Goal: Information Seeking & Learning: Understand process/instructions

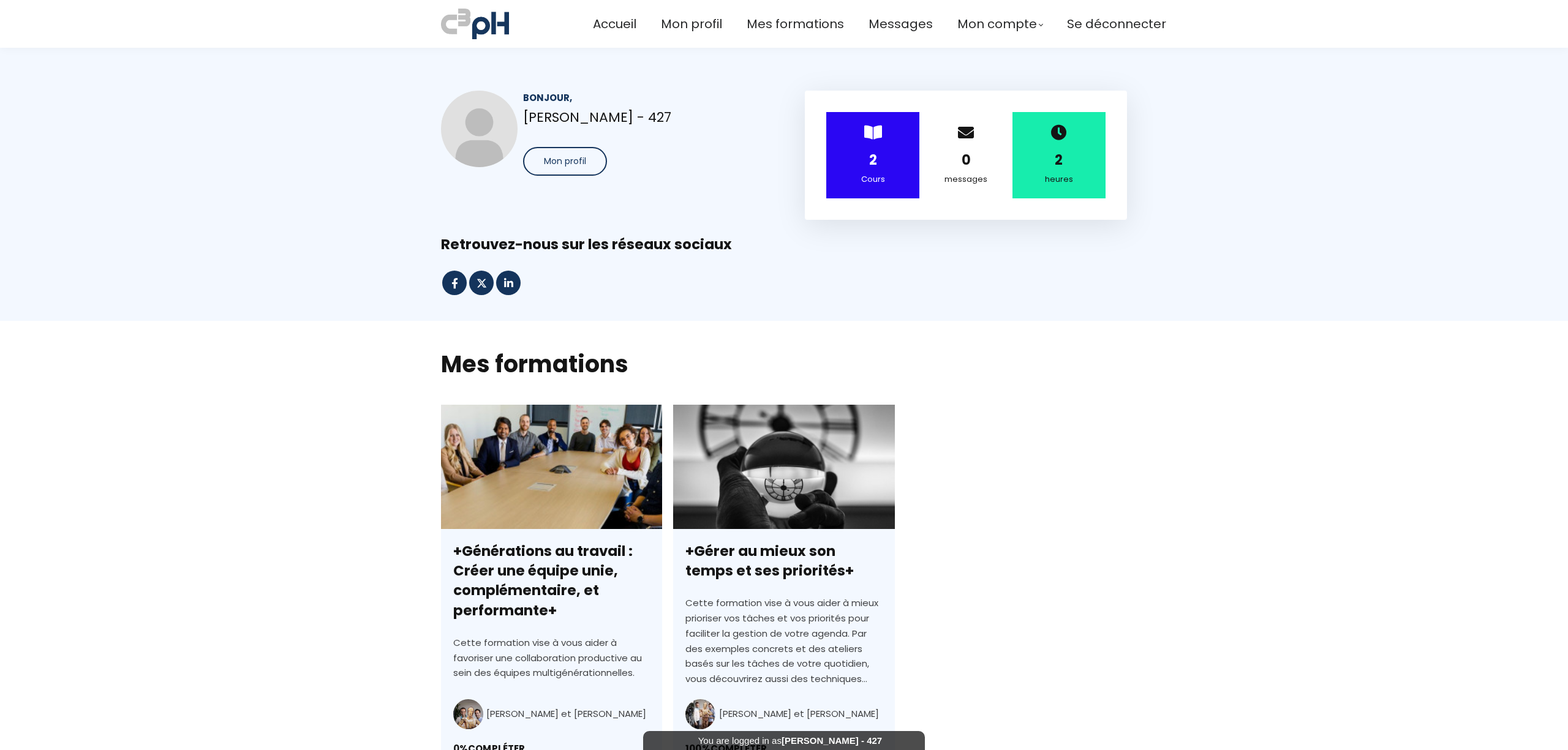
scroll to position [128, 0]
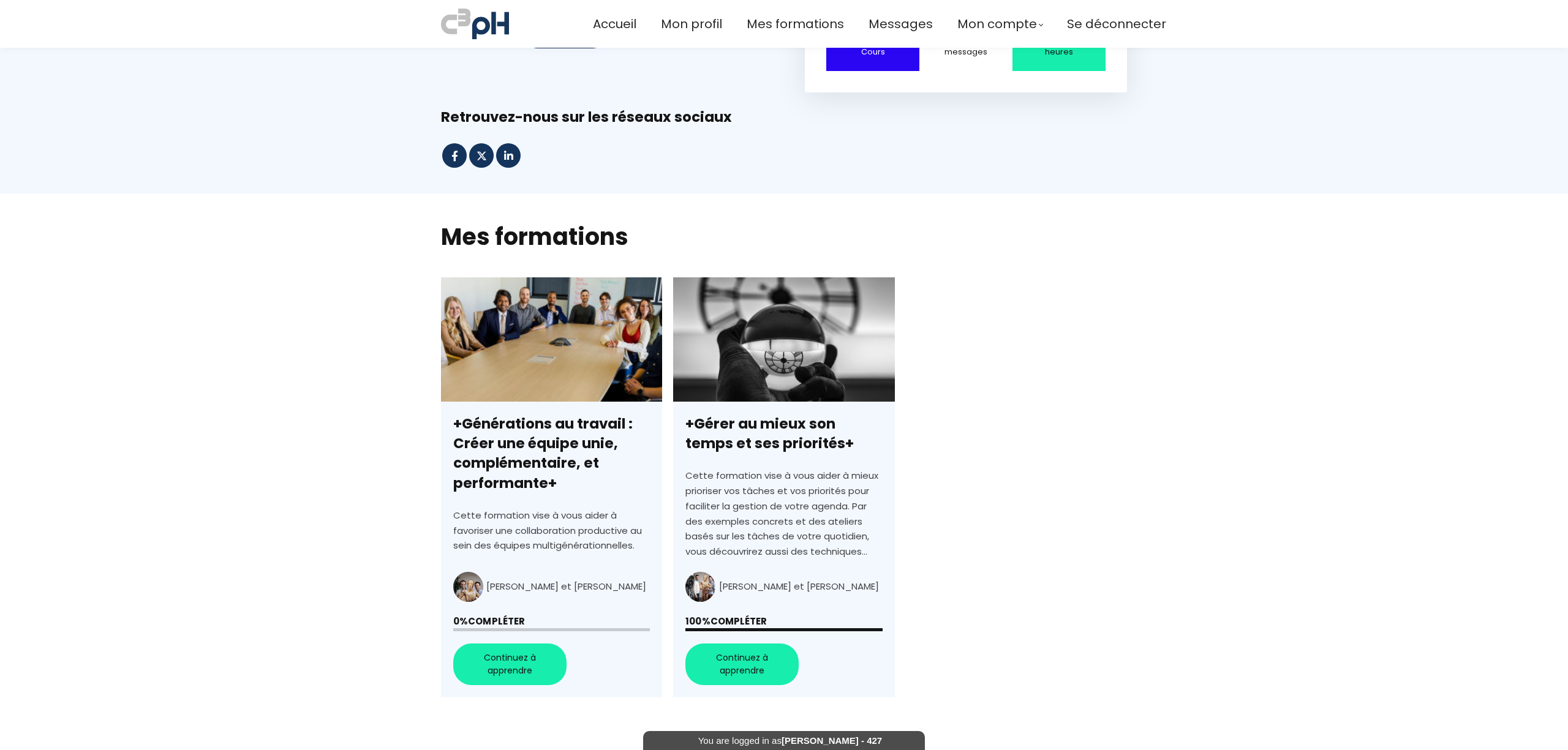
click at [508, 582] on link "+Générations au travail : Créer une équipe unie, complémentaire, et performante+" at bounding box center [551, 487] width 221 height 421
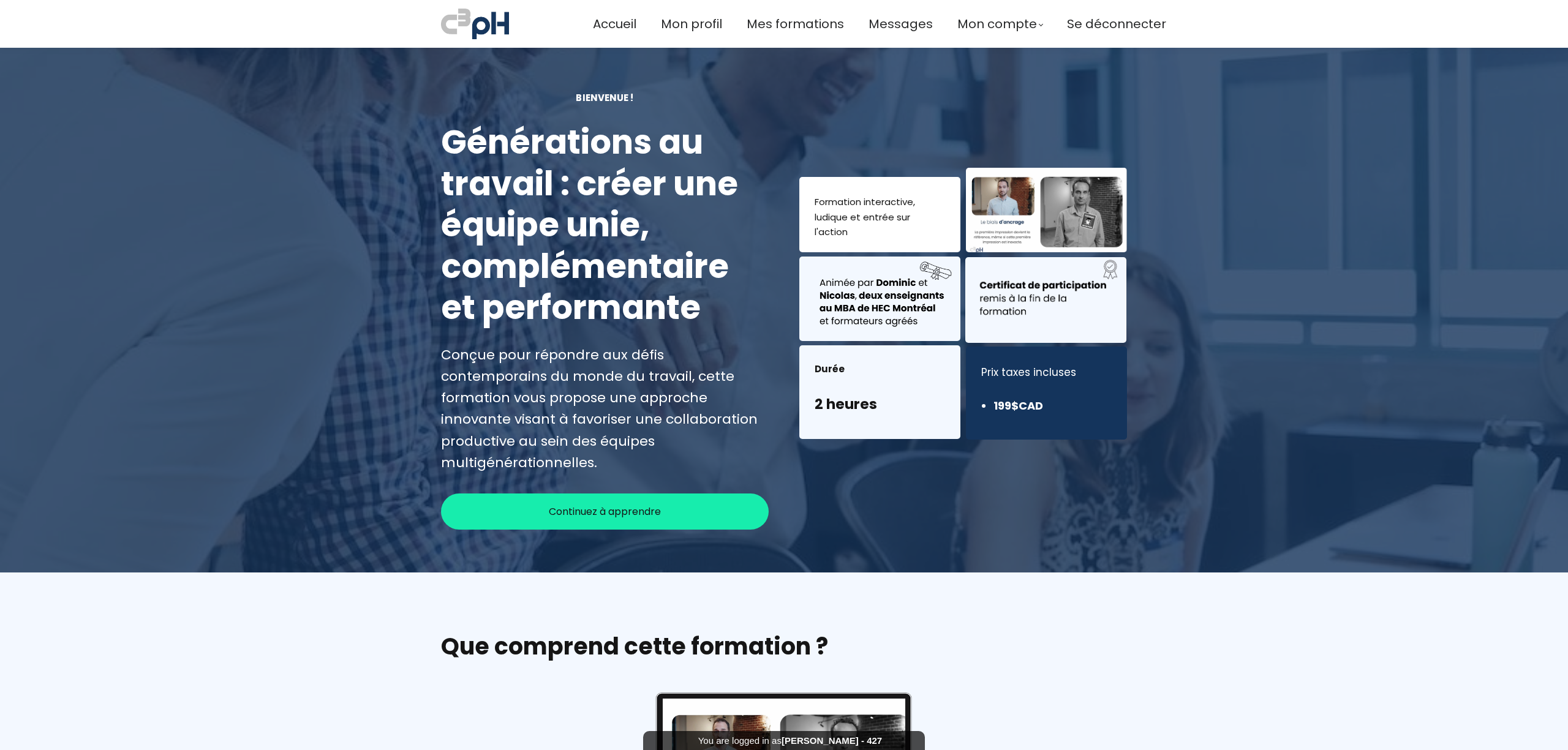
click at [557, 504] on span "Continuez à apprendre" at bounding box center [605, 511] width 112 height 15
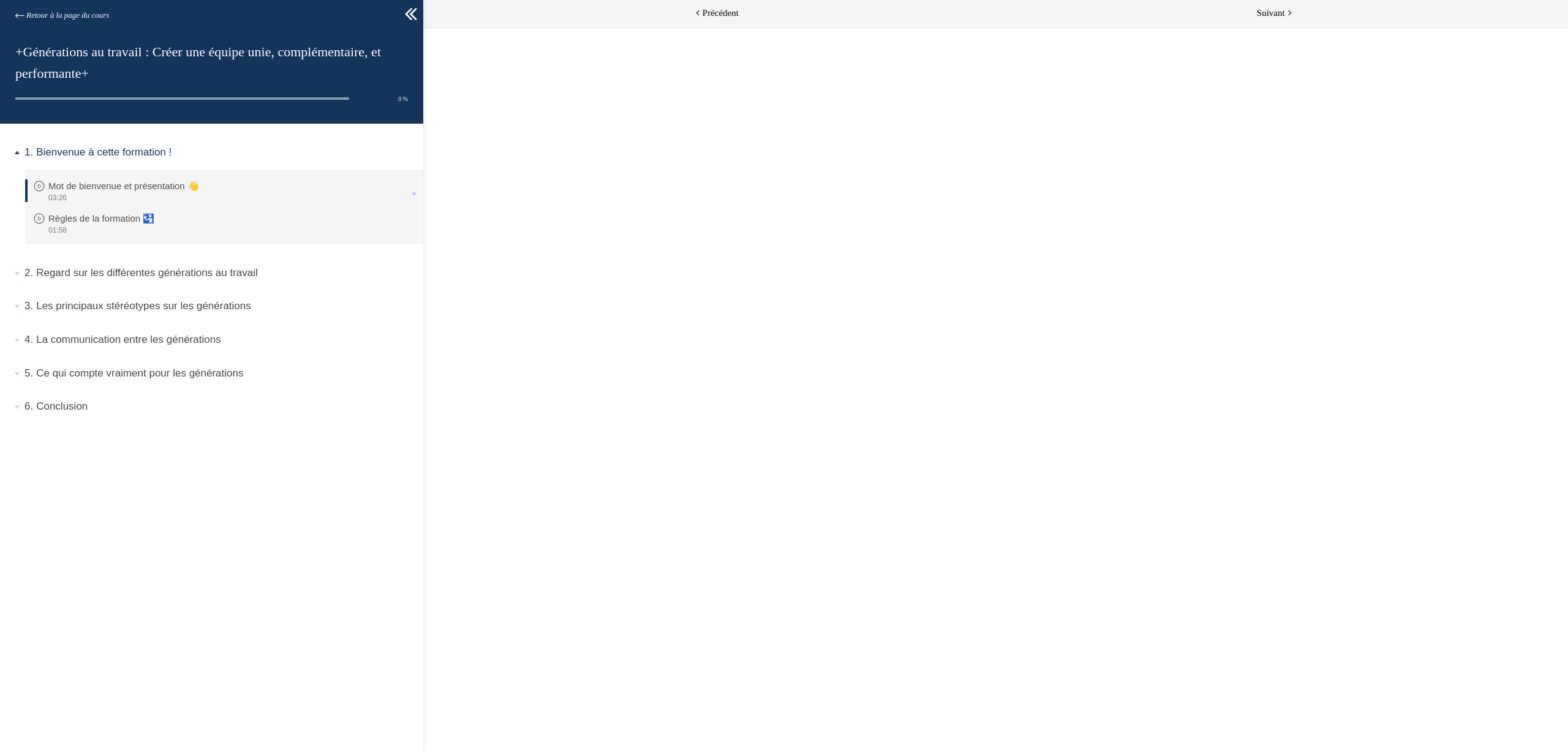
click at [131, 186] on p "Mot de bienvenue et présentation 👋" at bounding box center [133, 186] width 169 height 14
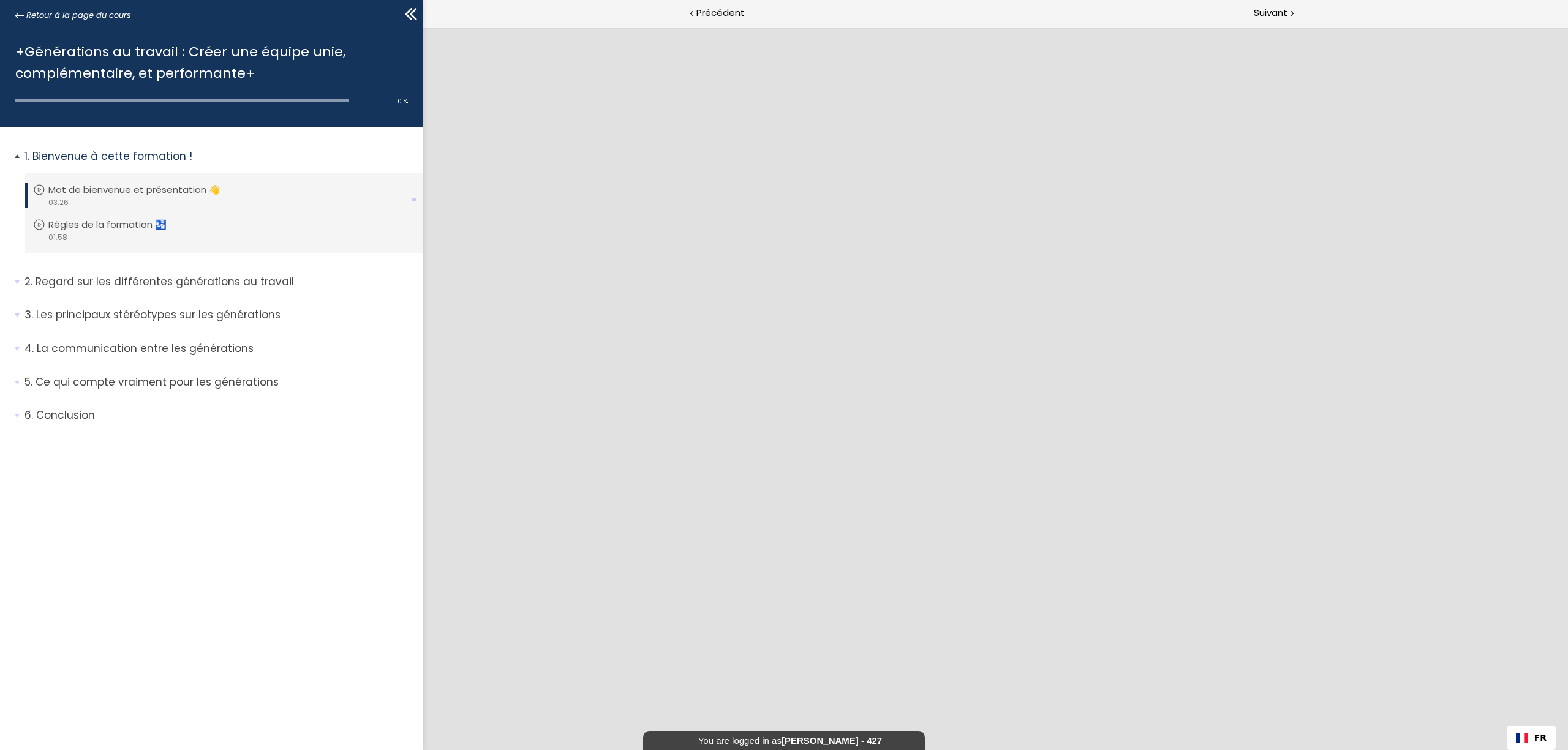
click at [165, 191] on p "Mot de bienvenue et présentation 👋" at bounding box center [144, 190] width 190 height 14
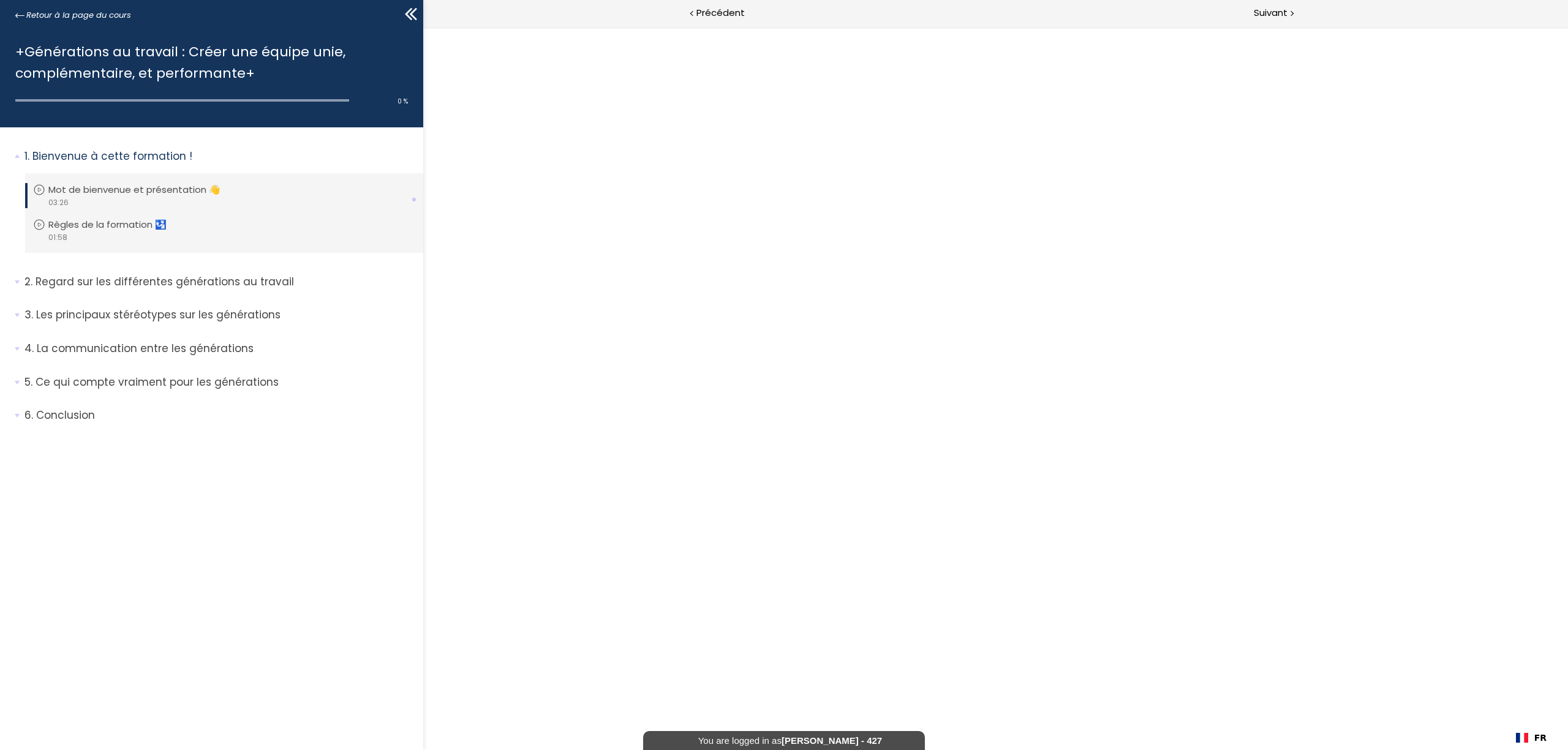
click at [950, 325] on div at bounding box center [995, 388] width 1145 height 723
click at [81, 191] on p "Mot de bienvenue et présentation 👋" at bounding box center [144, 190] width 190 height 14
click at [82, 191] on p "Mot de bienvenue et présentation 👋" at bounding box center [144, 190] width 190 height 14
click at [121, 194] on p "Mot de bienvenue et présentation 👋" at bounding box center [144, 190] width 190 height 14
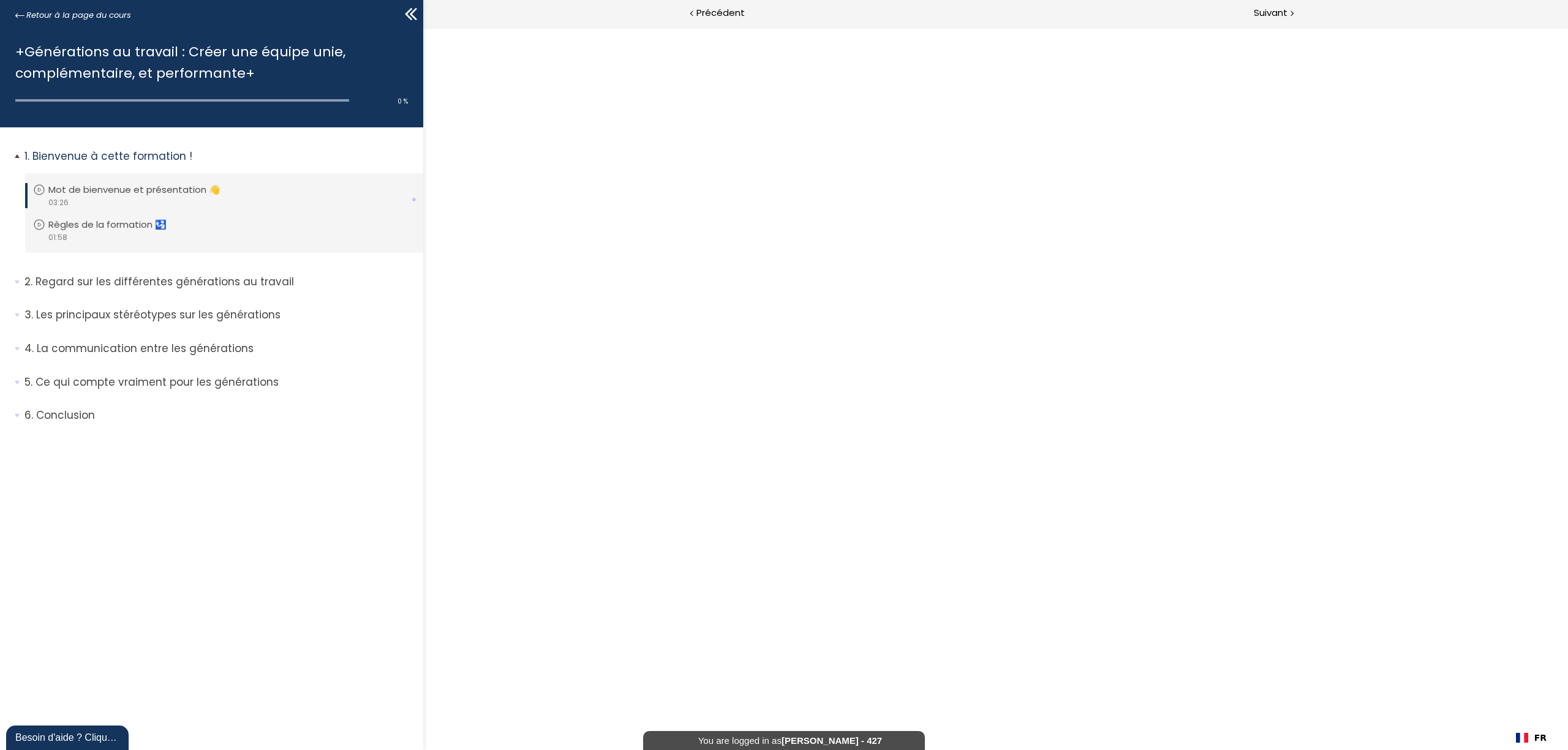
click at [121, 196] on div "video 03:26" at bounding box center [222, 202] width 380 height 12
click at [126, 196] on div "video 03:26" at bounding box center [222, 202] width 380 height 12
click at [988, 360] on div at bounding box center [995, 388] width 1145 height 723
click at [105, 191] on p "Mot de bienvenue et présentation 👋" at bounding box center [144, 190] width 190 height 14
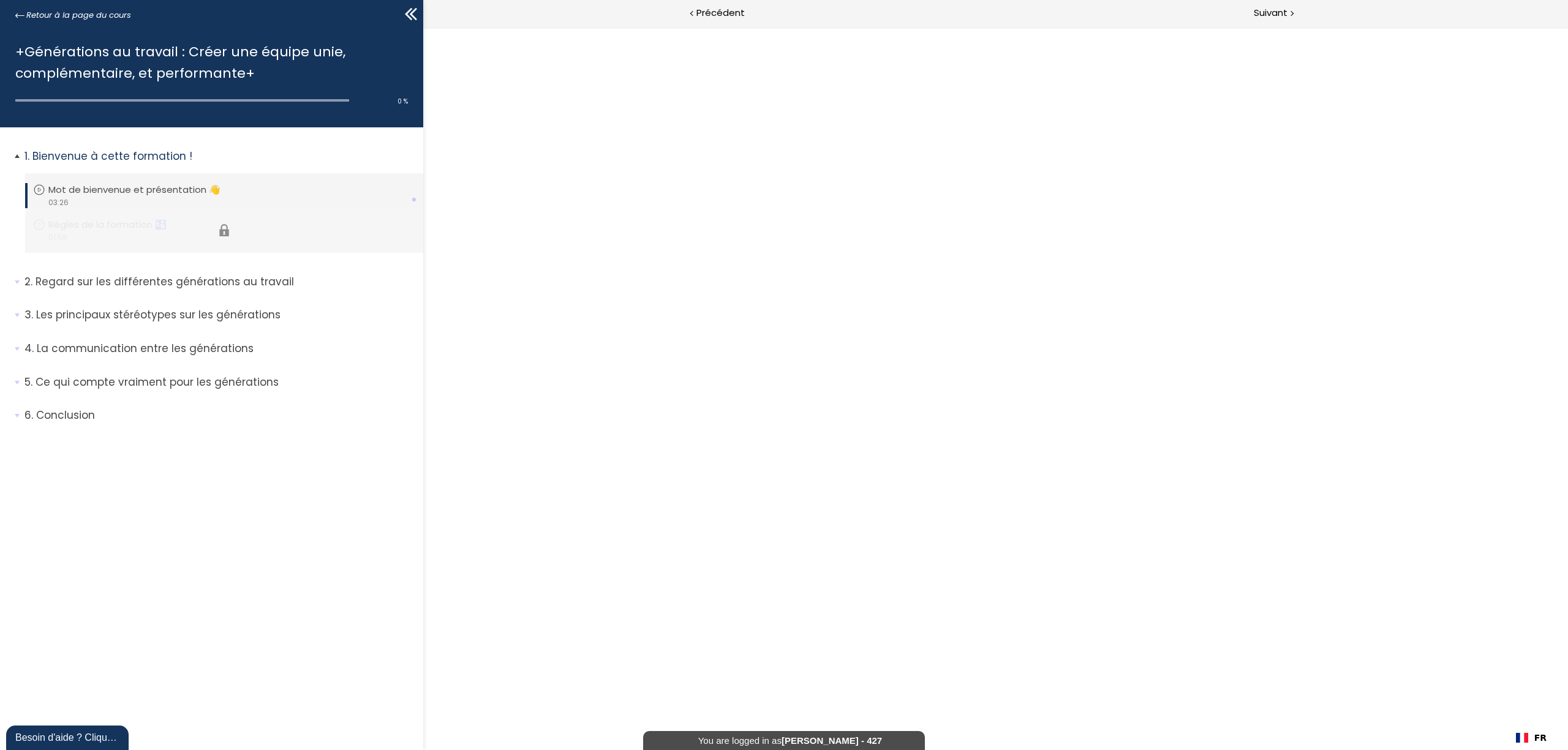
click at [147, 226] on li "Vous devez avoir terminé l'unité (Règles de la formation 🛂) pour pouvoir contin…" at bounding box center [224, 230] width 398 height 45
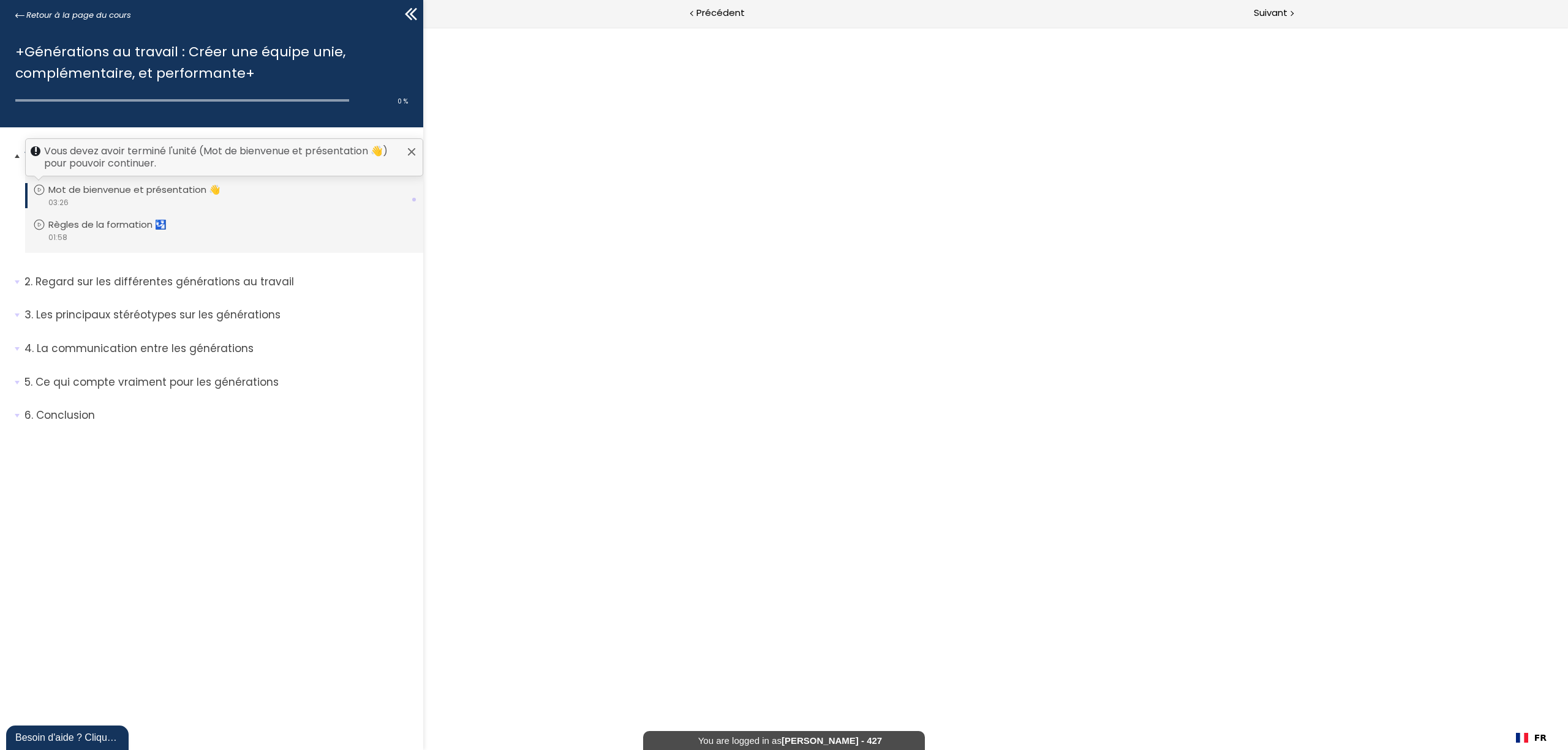
click at [141, 193] on p "Mot de bienvenue et présentation 👋" at bounding box center [144, 190] width 190 height 14
click at [141, 189] on p "Mot de bienvenue et présentation 👋" at bounding box center [144, 190] width 190 height 14
click at [1006, 363] on div at bounding box center [995, 388] width 1145 height 723
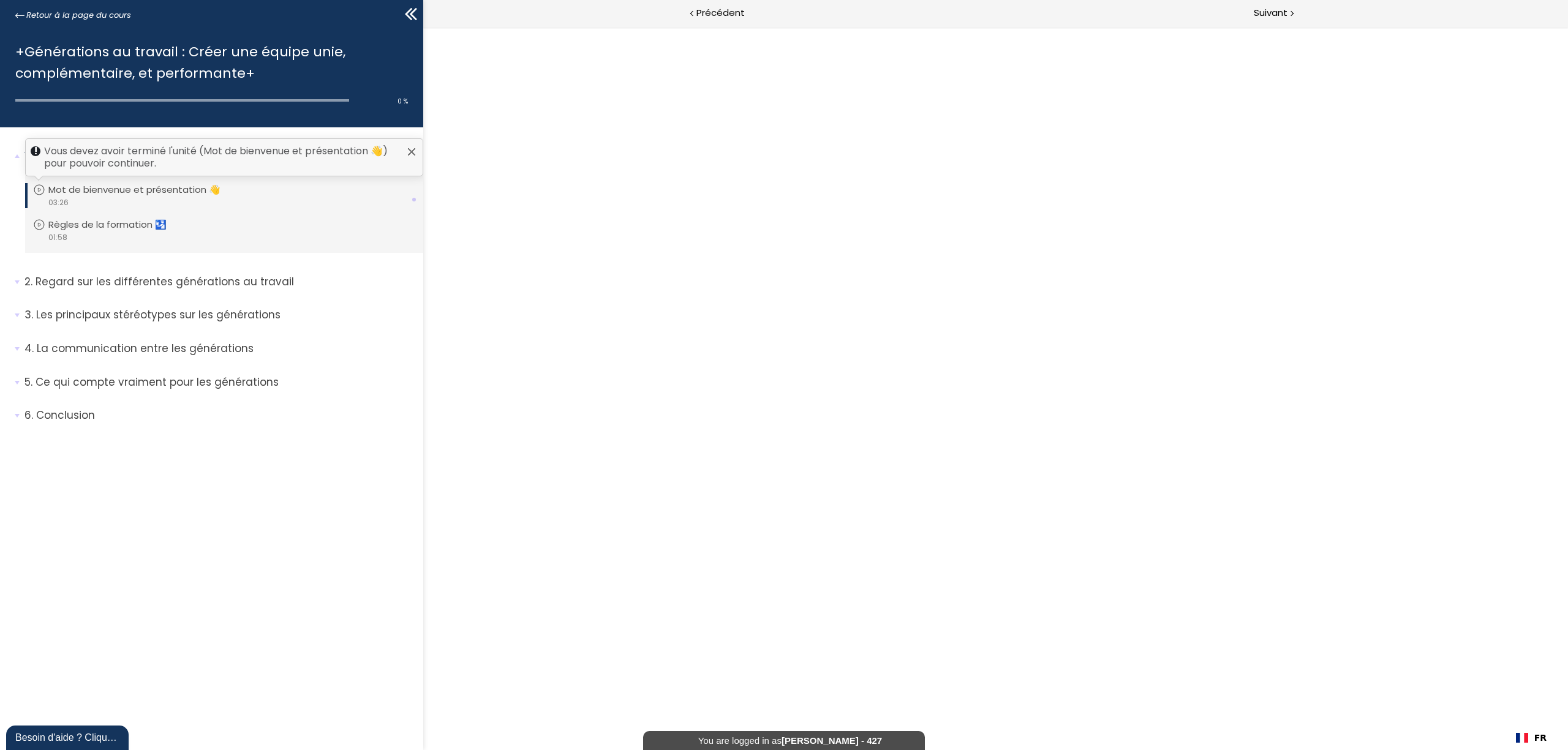
click at [1005, 363] on div at bounding box center [995, 388] width 1145 height 723
click at [1003, 359] on div at bounding box center [995, 388] width 1145 height 723
click at [414, 145] on div "Vous devez avoir terminé l'unité (Mot de bienvenue et présentation 👋) pour pouv…" at bounding box center [224, 158] width 398 height 38
click at [156, 185] on p "Mot de bienvenue et présentation 👋" at bounding box center [144, 190] width 190 height 14
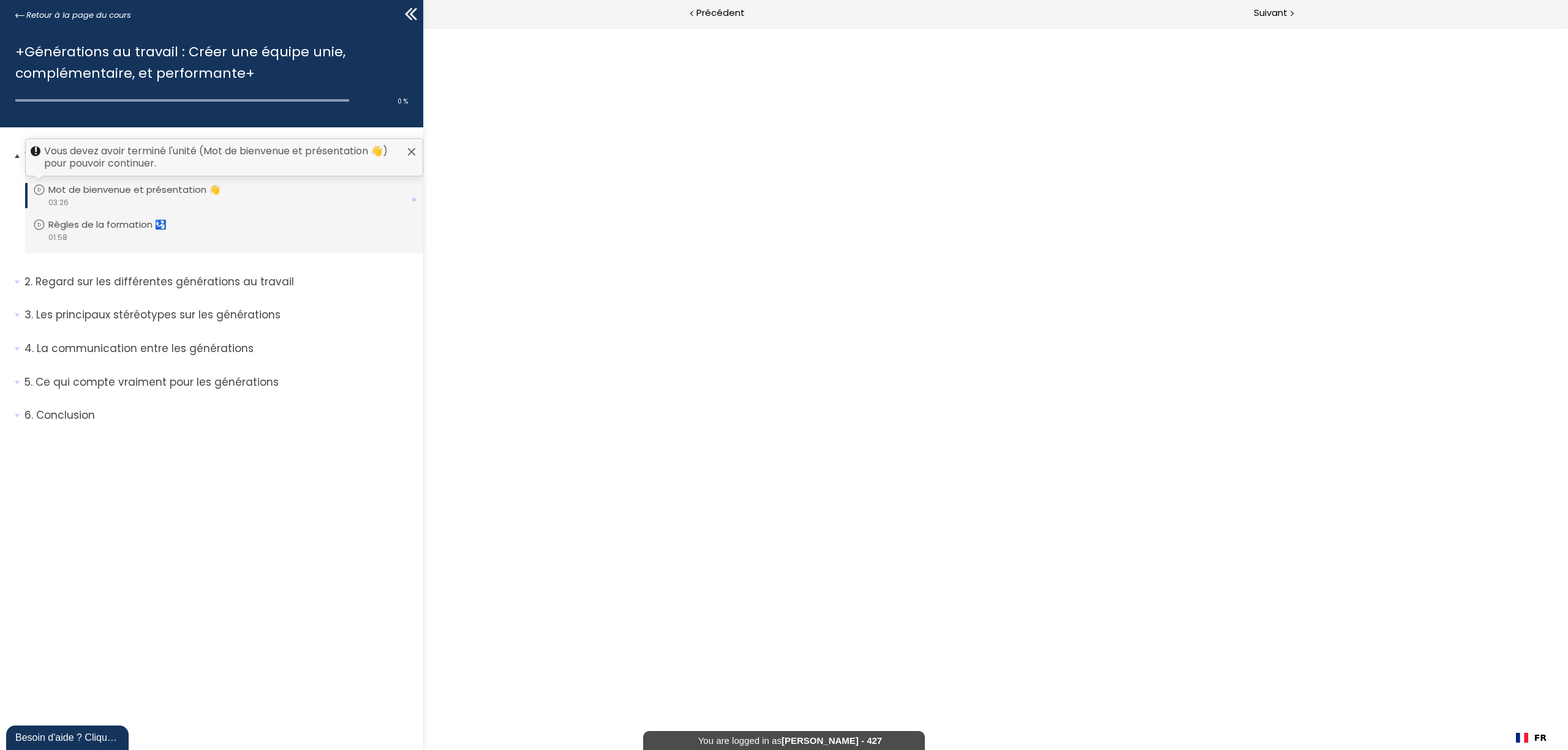
click at [414, 145] on div "Vous devez avoir terminé l'unité (Mot de bienvenue et présentation 👋) pour pouv…" at bounding box center [224, 158] width 398 height 38
click at [171, 187] on p "Mot de bienvenue et présentation 👋" at bounding box center [144, 190] width 190 height 14
click at [147, 196] on div "video 03:26" at bounding box center [222, 202] width 380 height 12
click at [145, 196] on div "video 03:26" at bounding box center [222, 202] width 380 height 12
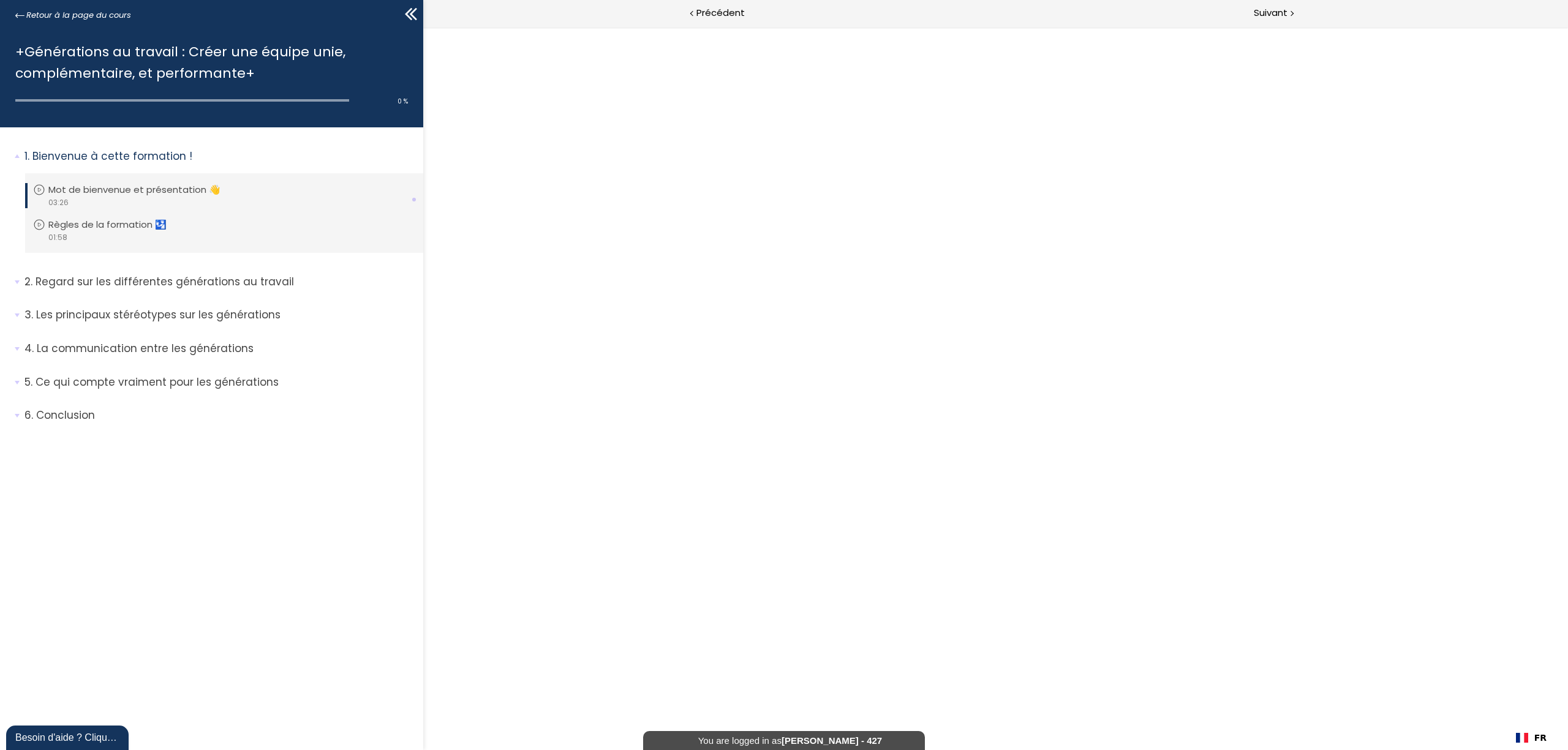
click at [1015, 294] on div at bounding box center [995, 388] width 1145 height 723
click at [81, 191] on p "Mot de bienvenue et présentation 👋" at bounding box center [144, 190] width 190 height 14
click at [81, 192] on p "Mot de bienvenue et présentation 👋" at bounding box center [144, 190] width 190 height 14
click at [923, 321] on div at bounding box center [995, 388] width 1145 height 723
click at [142, 196] on div "video 03:26" at bounding box center [222, 202] width 380 height 12
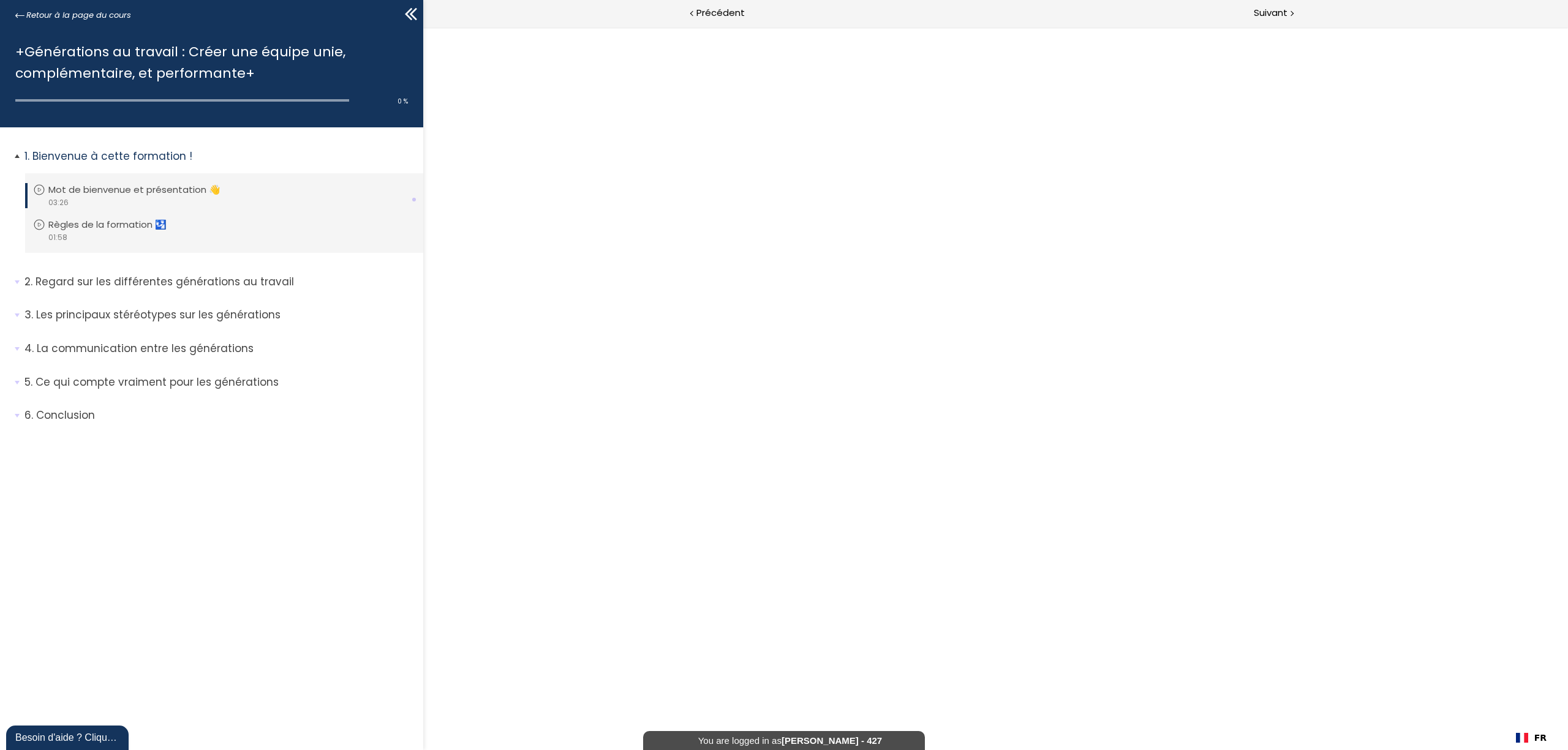
click at [136, 187] on p "Mot de bienvenue et présentation 👋" at bounding box center [144, 190] width 190 height 14
click at [939, 326] on div at bounding box center [995, 388] width 1145 height 723
click at [104, 190] on p "Mot de bienvenue et présentation 👋" at bounding box center [144, 190] width 190 height 14
click at [959, 359] on div at bounding box center [995, 388] width 1145 height 723
click at [852, 299] on div at bounding box center [995, 388] width 1145 height 723
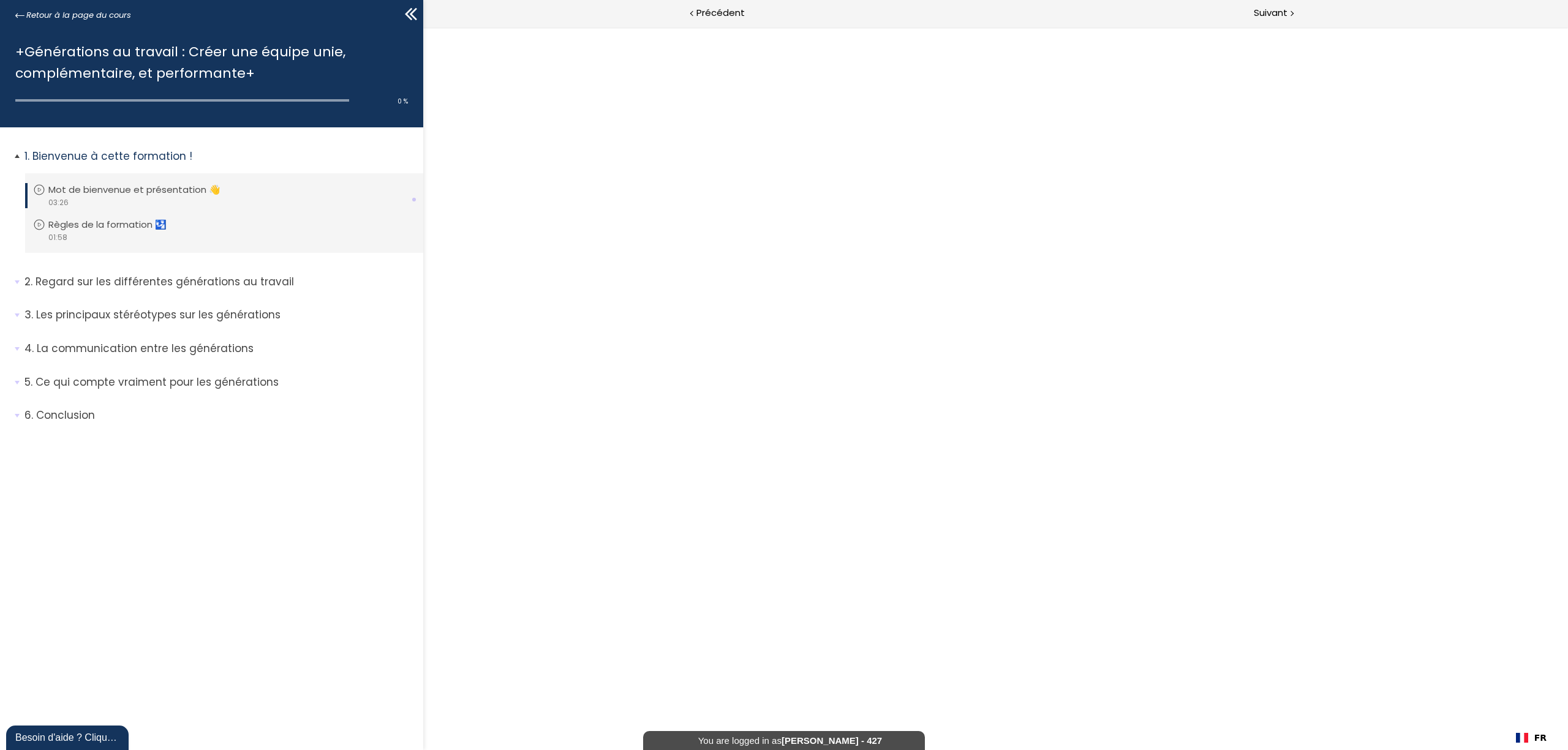
click at [182, 177] on li "Vous devez avoir terminé l'unité (Mot de bienvenue et présentation 👋) pour pouv…" at bounding box center [224, 195] width 398 height 45
click at [172, 189] on p "Mot de bienvenue et présentation 👋" at bounding box center [144, 190] width 190 height 14
click at [1006, 299] on div at bounding box center [995, 388] width 1145 height 723
click at [983, 329] on div at bounding box center [995, 388] width 1145 height 723
click at [106, 191] on p "Mot de bienvenue et présentation 👋" at bounding box center [144, 190] width 190 height 14
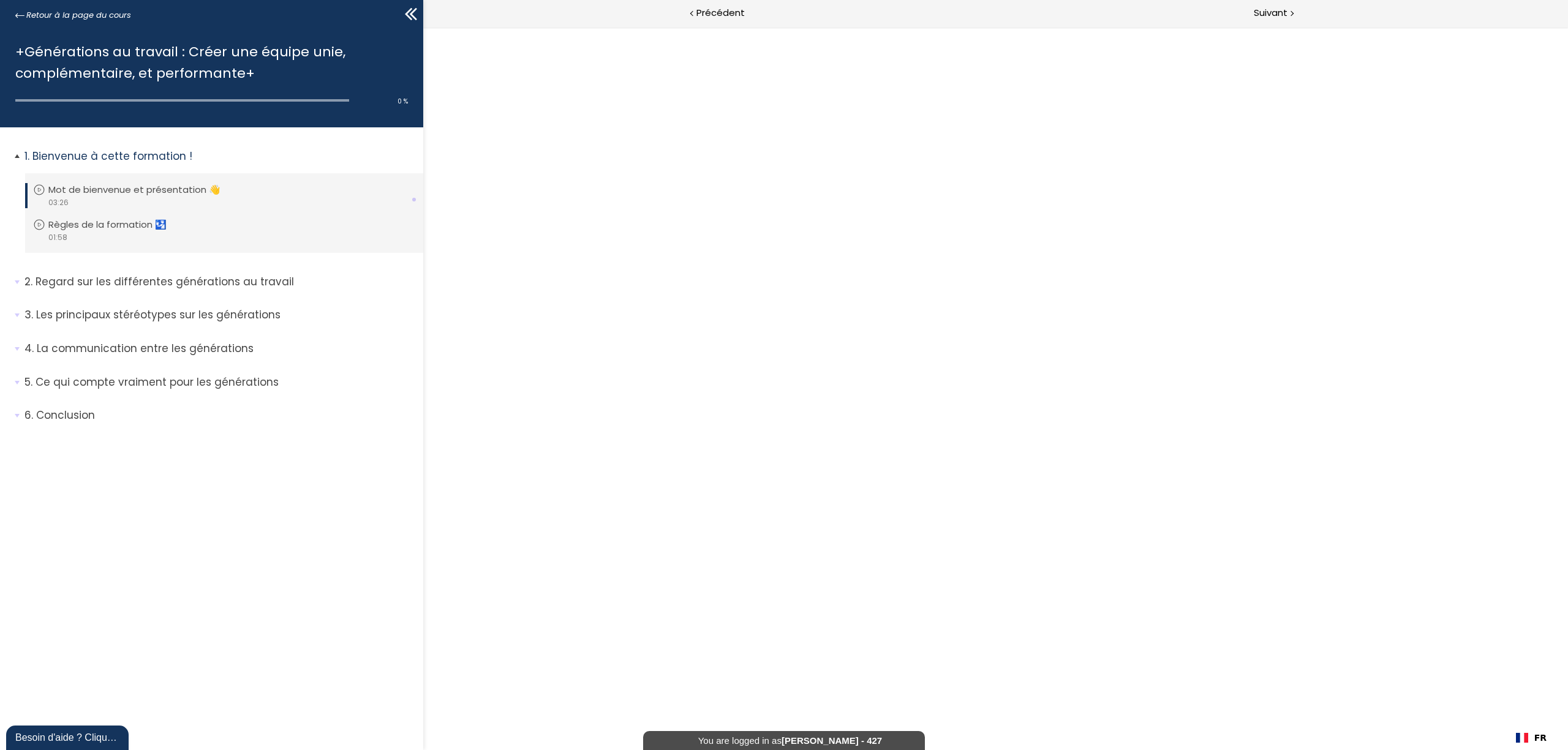
click at [109, 191] on p "Mot de bienvenue et présentation 👋" at bounding box center [144, 190] width 190 height 14
click at [990, 367] on div at bounding box center [995, 388] width 1145 height 723
click at [137, 186] on p "Mot de bienvenue et présentation 👋" at bounding box center [144, 190] width 190 height 14
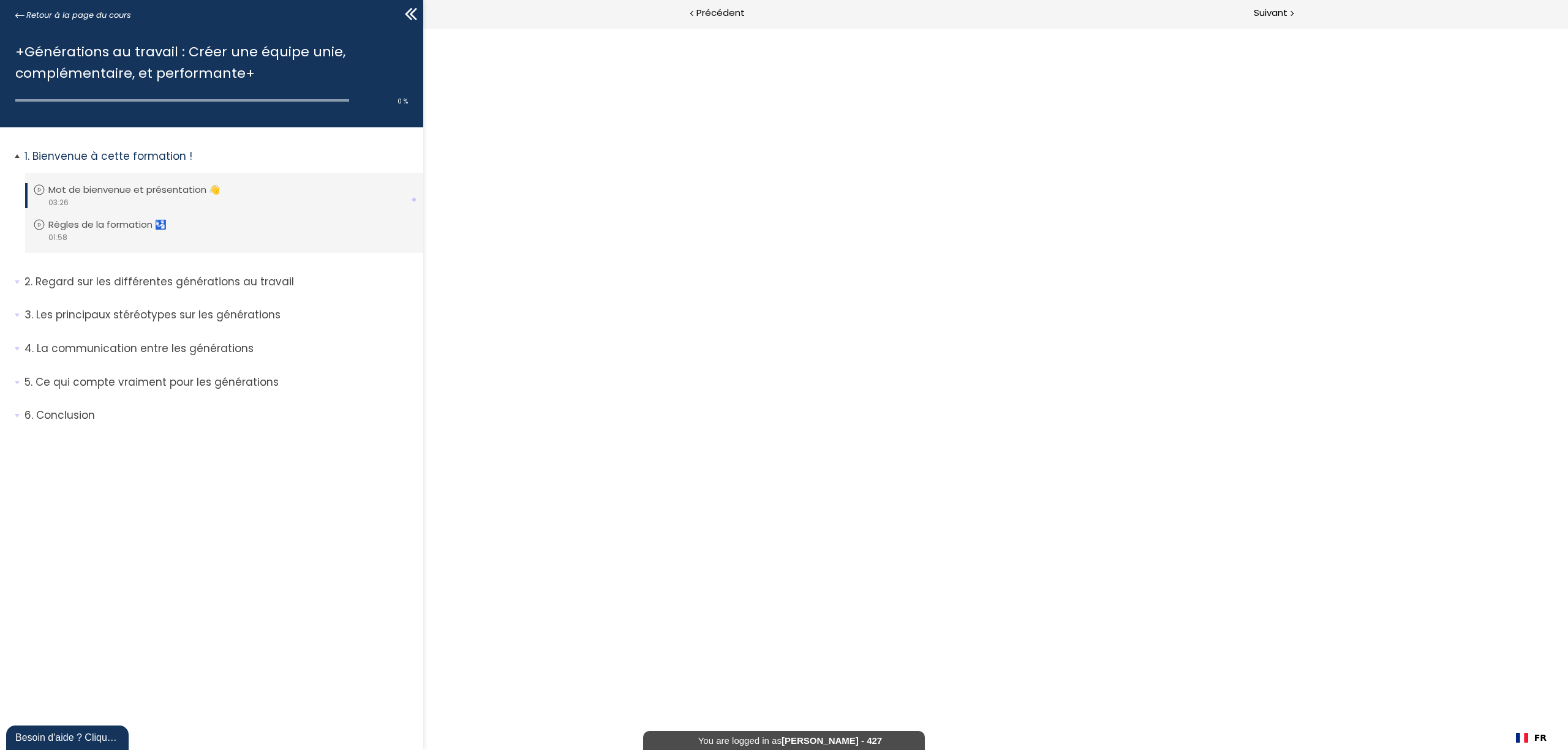
click at [137, 186] on p "Mot de bienvenue et présentation 👋" at bounding box center [144, 190] width 190 height 14
click at [168, 183] on p "Mot de bienvenue et présentation 👋" at bounding box center [144, 190] width 190 height 14
click at [1009, 328] on div at bounding box center [995, 388] width 1145 height 723
click at [148, 180] on li "Vous devez avoir terminé l'unité (Mot de bienvenue et présentation 👋) pour pouv…" at bounding box center [224, 195] width 398 height 45
click at [144, 191] on p "Mot de bienvenue et présentation 👋" at bounding box center [144, 190] width 190 height 14
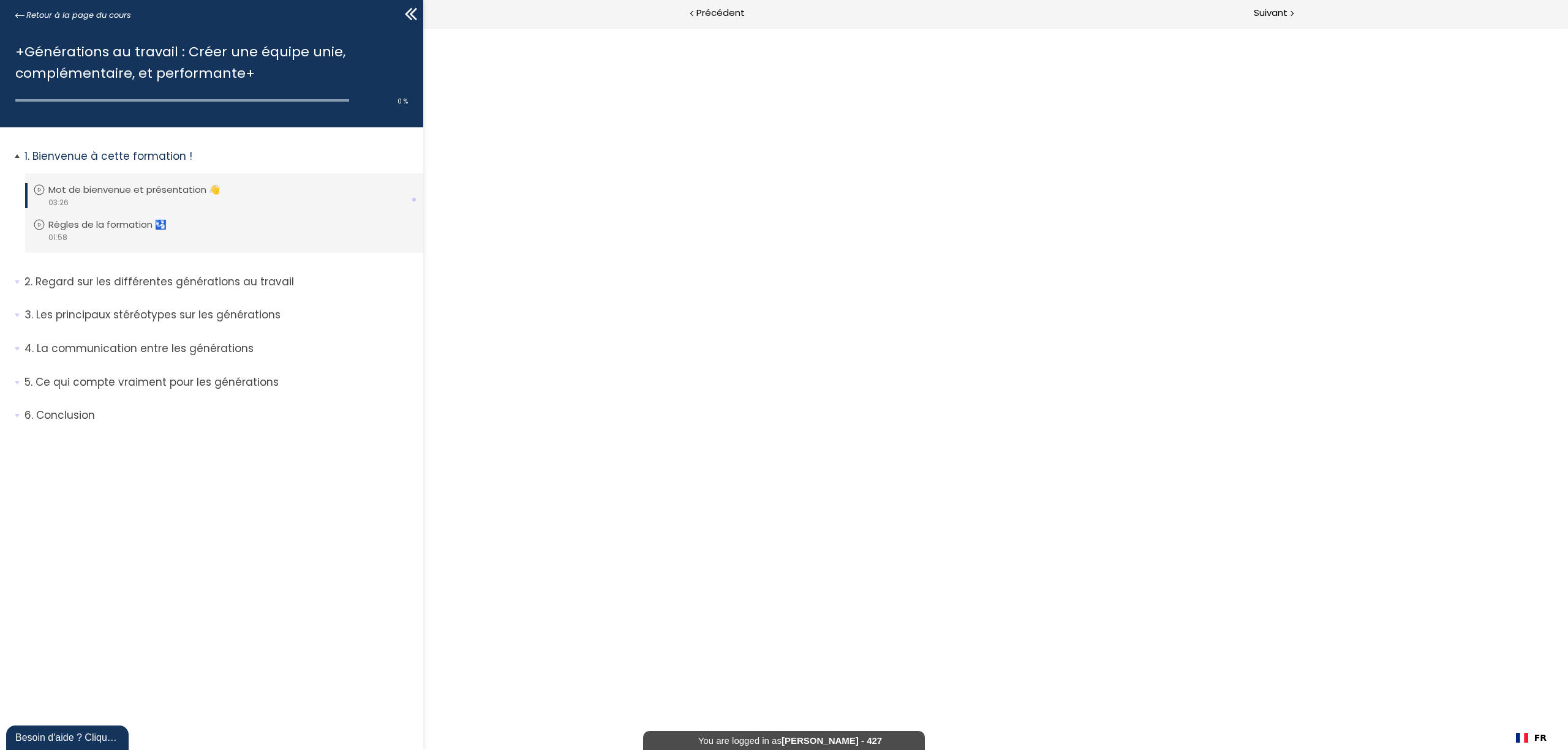
click at [144, 191] on p "Mot de bienvenue et présentation 👋" at bounding box center [144, 190] width 190 height 14
click at [993, 349] on div at bounding box center [995, 388] width 1145 height 723
click at [87, 184] on p "Mot de bienvenue et présentation 👋" at bounding box center [144, 190] width 190 height 14
click at [145, 185] on p "Mot de bienvenue et présentation 👋" at bounding box center [144, 190] width 190 height 14
click at [947, 354] on div at bounding box center [995, 388] width 1145 height 723
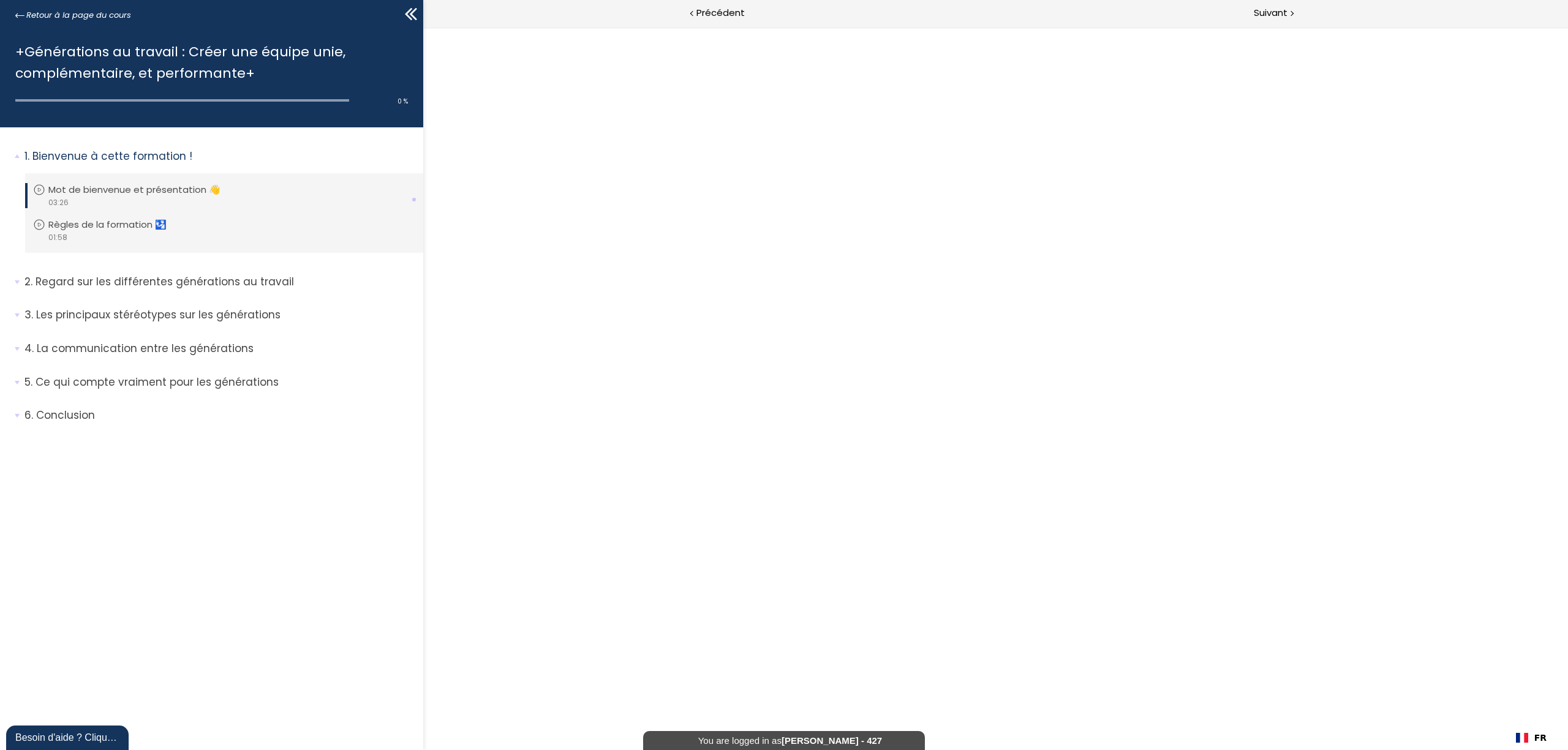
click at [954, 359] on div at bounding box center [995, 388] width 1145 height 723
